Goal: Task Accomplishment & Management: Manage account settings

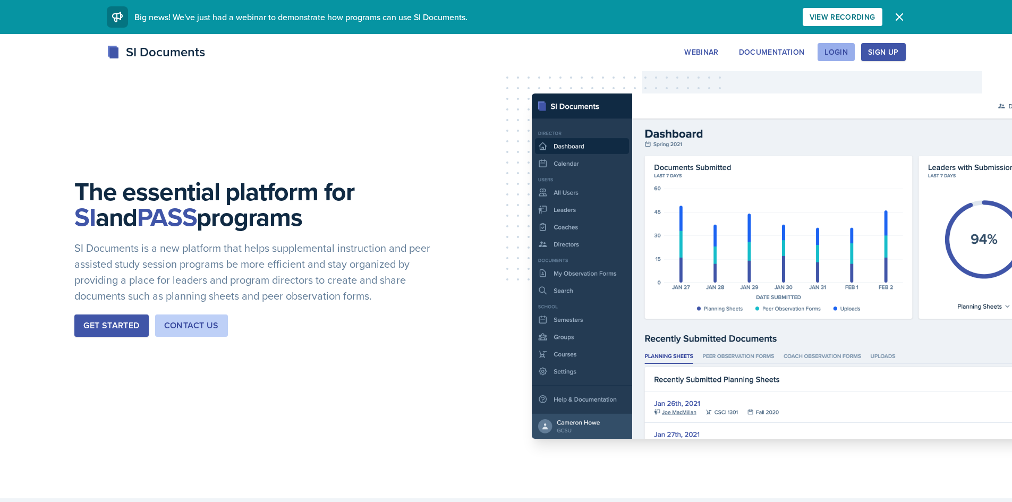
click at [844, 56] on div "Login" at bounding box center [836, 52] width 23 height 9
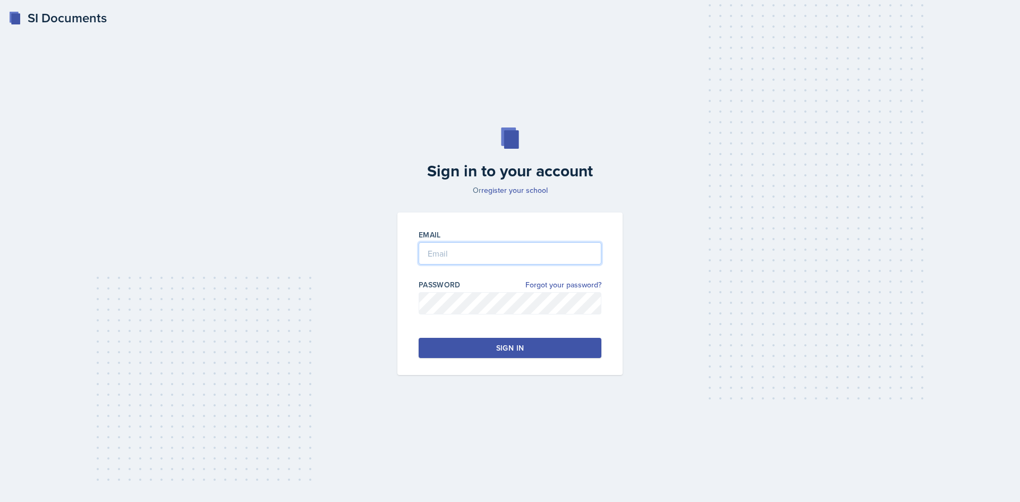
click at [444, 251] on input "email" at bounding box center [510, 253] width 183 height 22
type input "[EMAIL_ADDRESS][DOMAIN_NAME]"
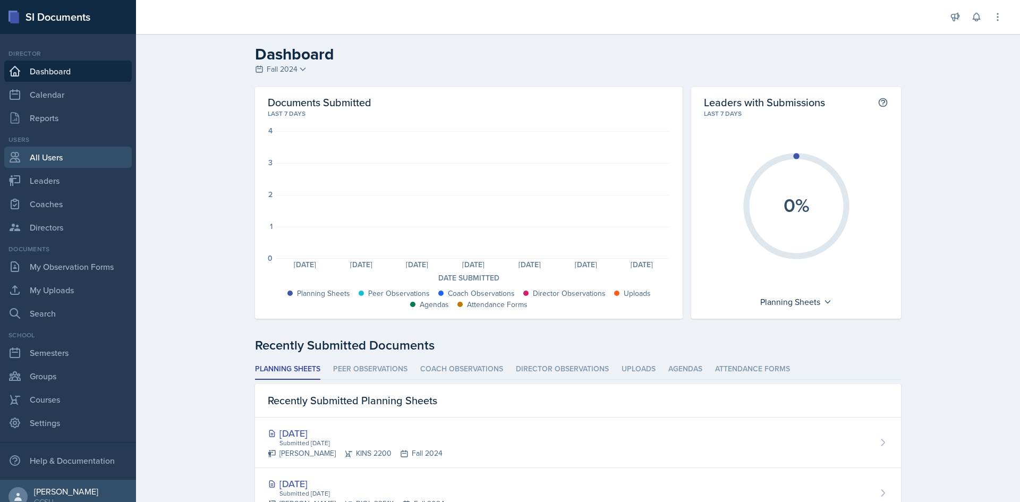
click at [58, 163] on link "All Users" at bounding box center [68, 157] width 128 height 21
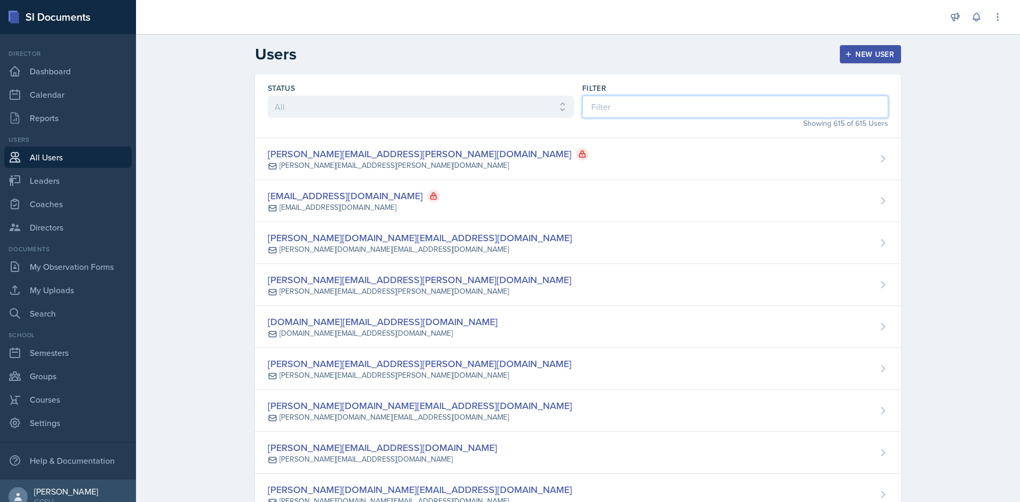
click at [590, 111] on input at bounding box center [735, 107] width 306 height 22
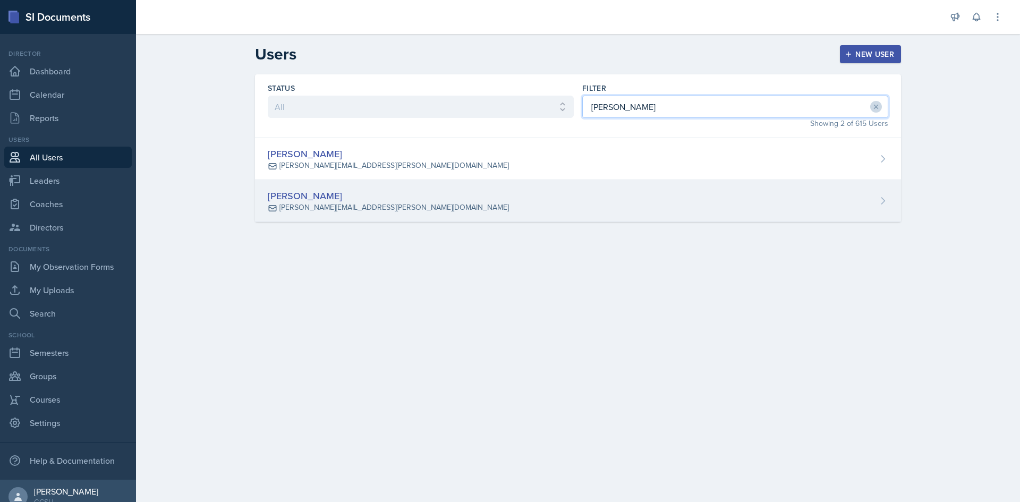
type input "[PERSON_NAME]"
click at [404, 191] on div "[PERSON_NAME] [PERSON_NAME][EMAIL_ADDRESS][PERSON_NAME][DOMAIN_NAME]" at bounding box center [578, 201] width 646 height 42
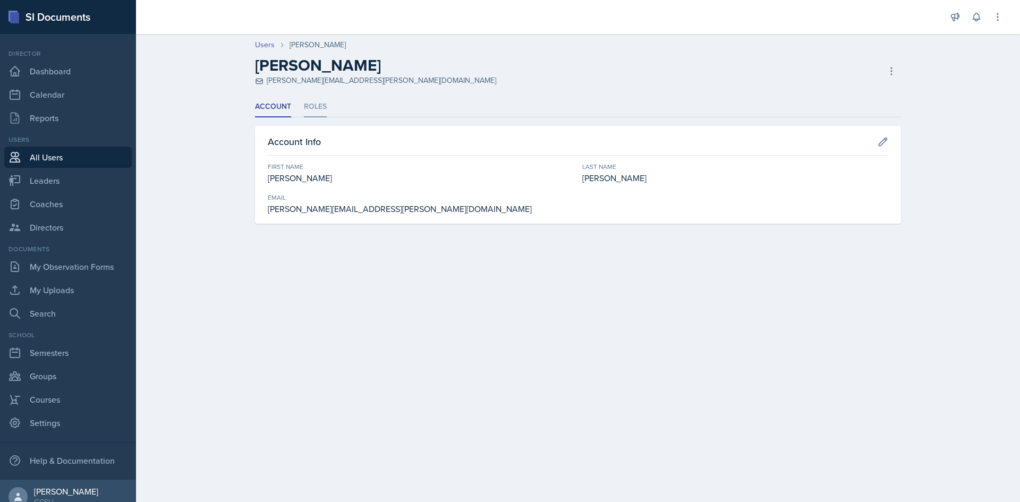
click at [317, 104] on li "Roles" at bounding box center [315, 107] width 23 height 21
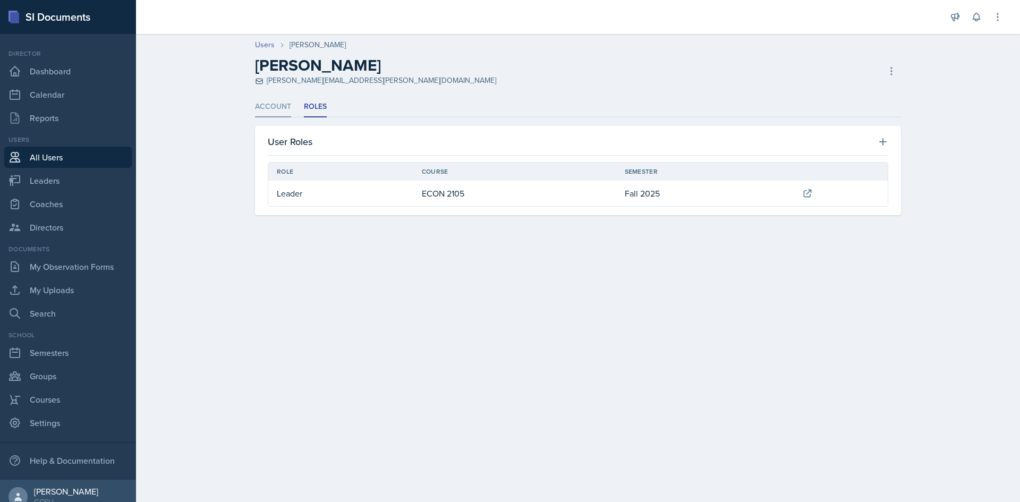
click at [282, 107] on li "Account" at bounding box center [273, 107] width 36 height 21
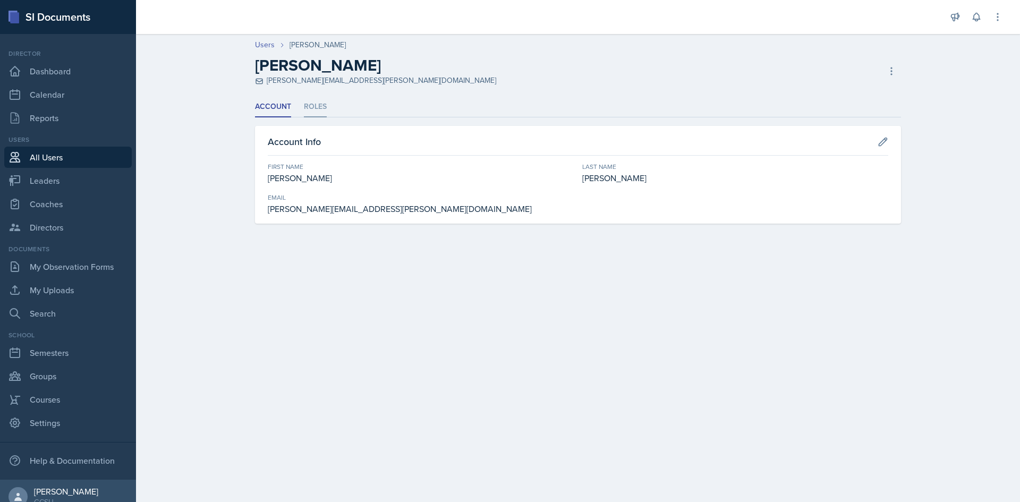
click at [316, 108] on li "Roles" at bounding box center [315, 107] width 23 height 21
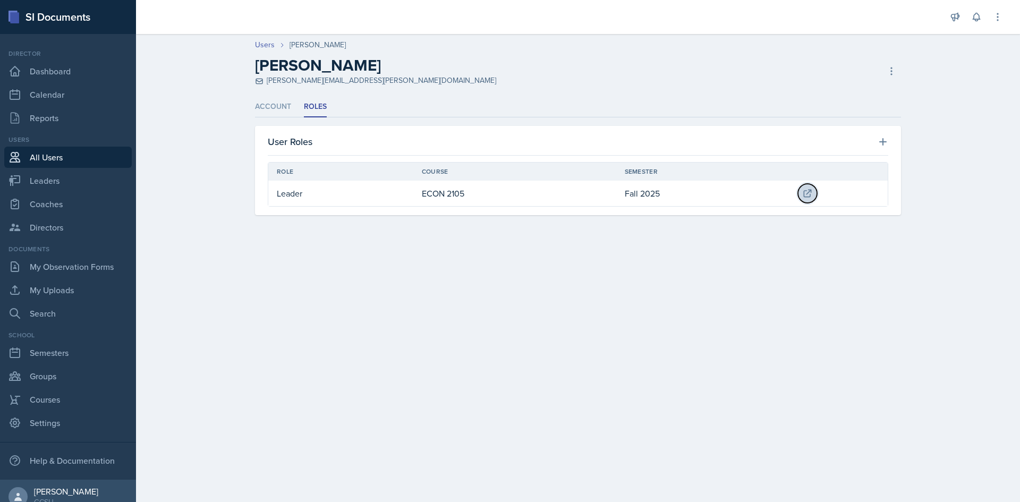
click at [807, 194] on icon at bounding box center [807, 193] width 11 height 11
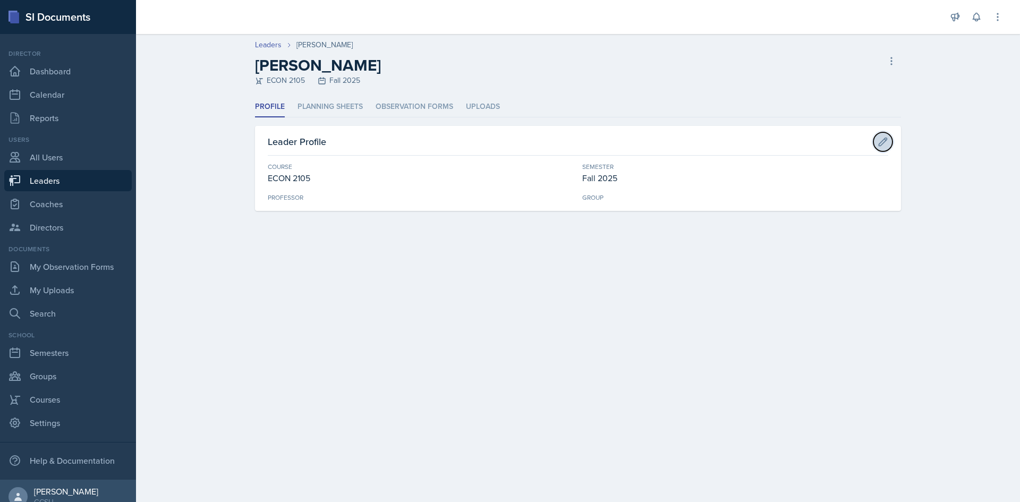
click at [888, 147] on icon at bounding box center [883, 142] width 11 height 11
select select "4343099e-561e-4cc0-9a64-1a58a6d3310b"
select select "986fdc3e-2246-4ffd-9cb8-78666de4ebed"
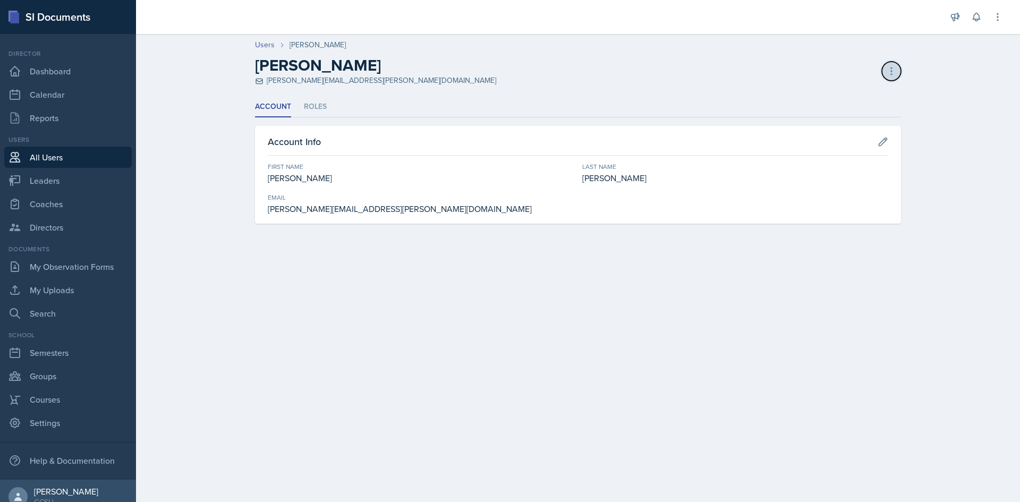
click at [890, 69] on icon at bounding box center [891, 71] width 11 height 11
click at [843, 113] on div "Resend Invite" at bounding box center [846, 114] width 102 height 21
